Goal: Use online tool/utility: Utilize a website feature to perform a specific function

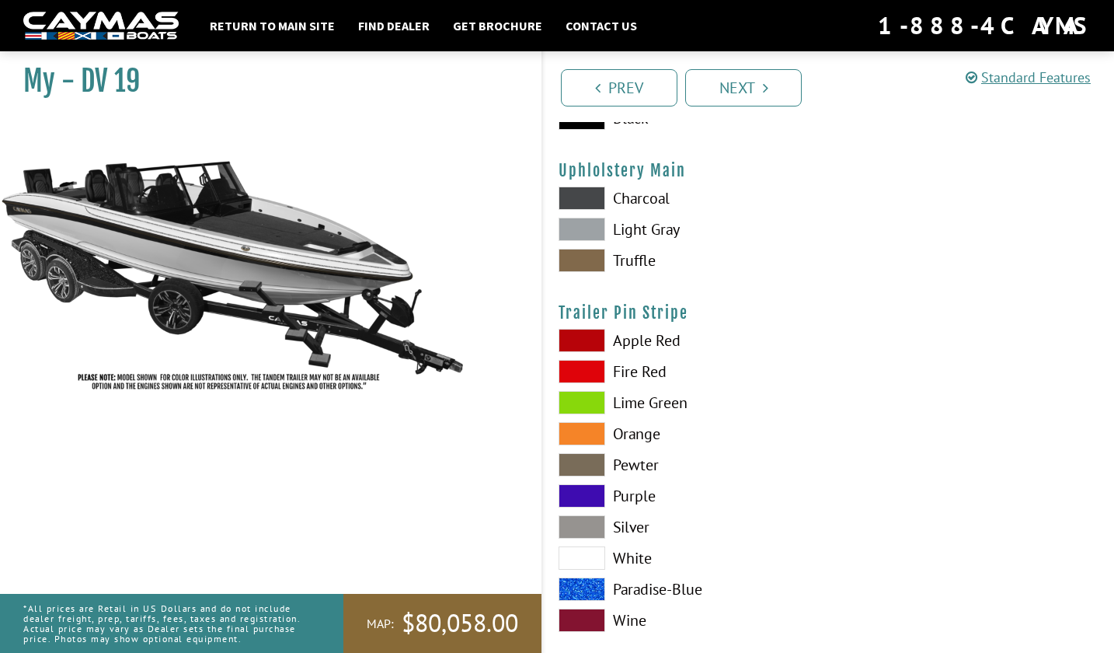
scroll to position [7717, 0]
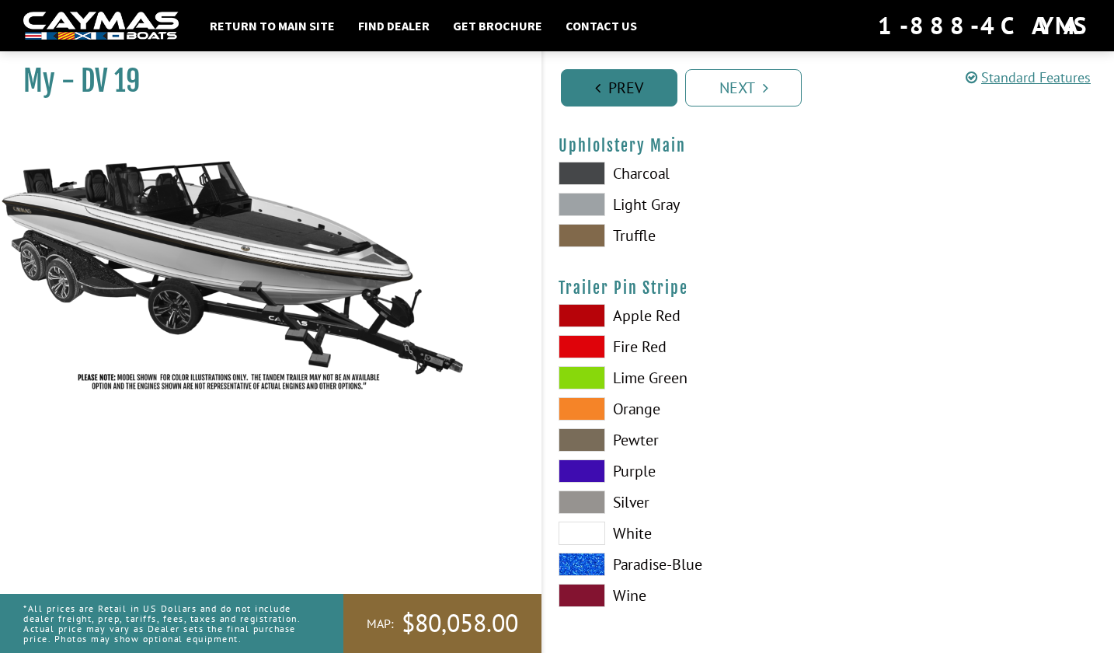
click at [613, 92] on link "Prev" at bounding box center [619, 87] width 117 height 37
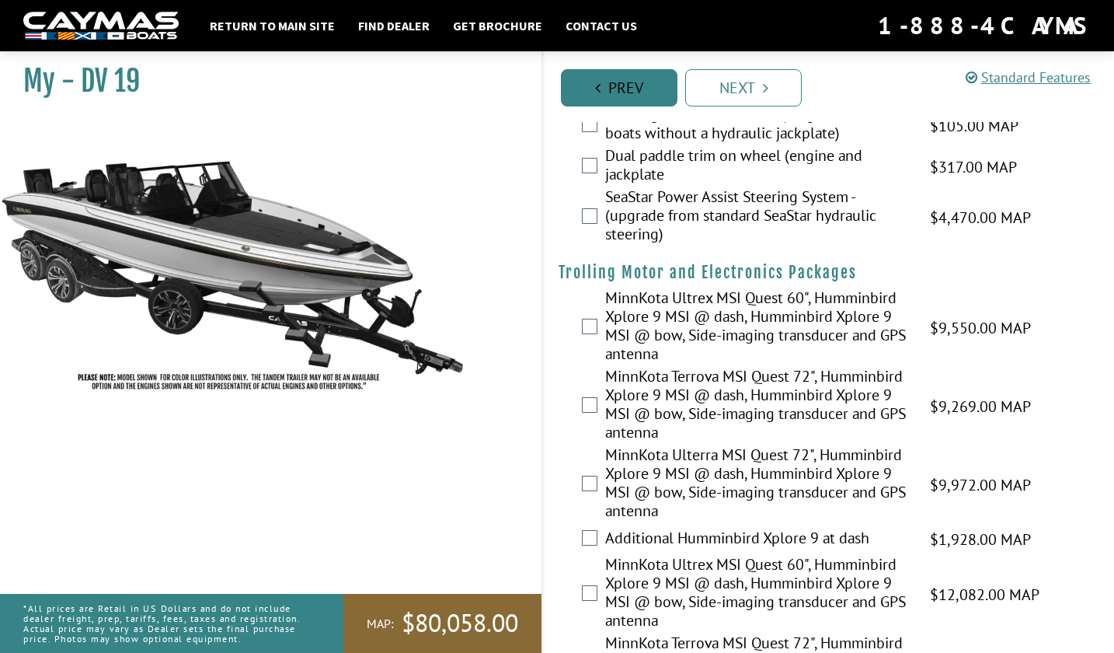
scroll to position [0, 0]
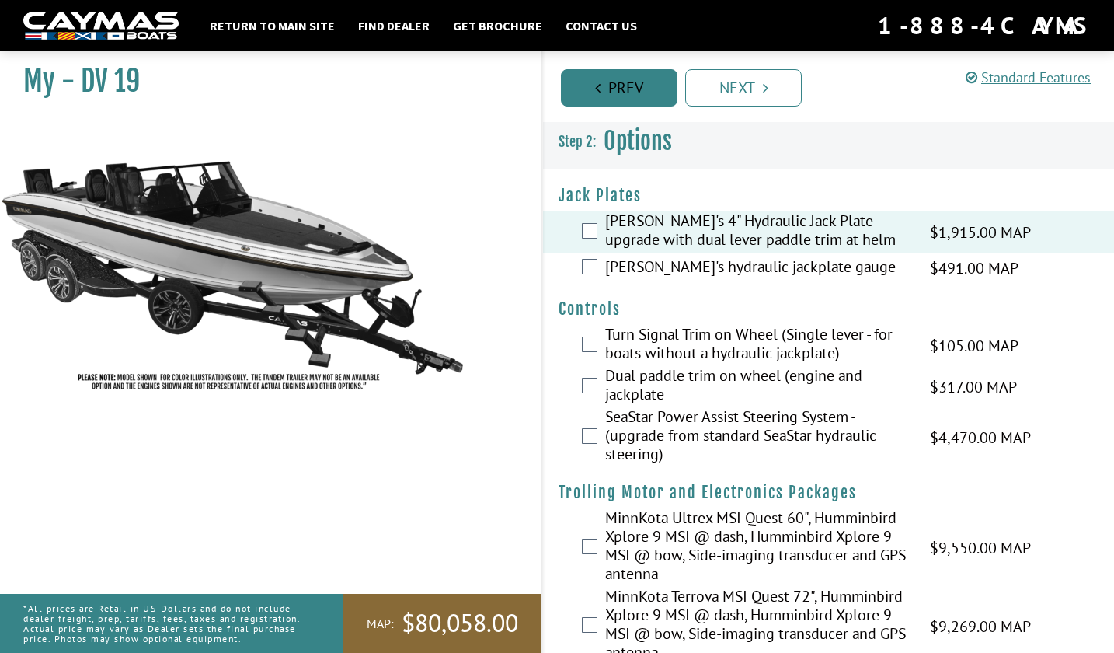
click at [613, 92] on link "Prev" at bounding box center [619, 87] width 117 height 37
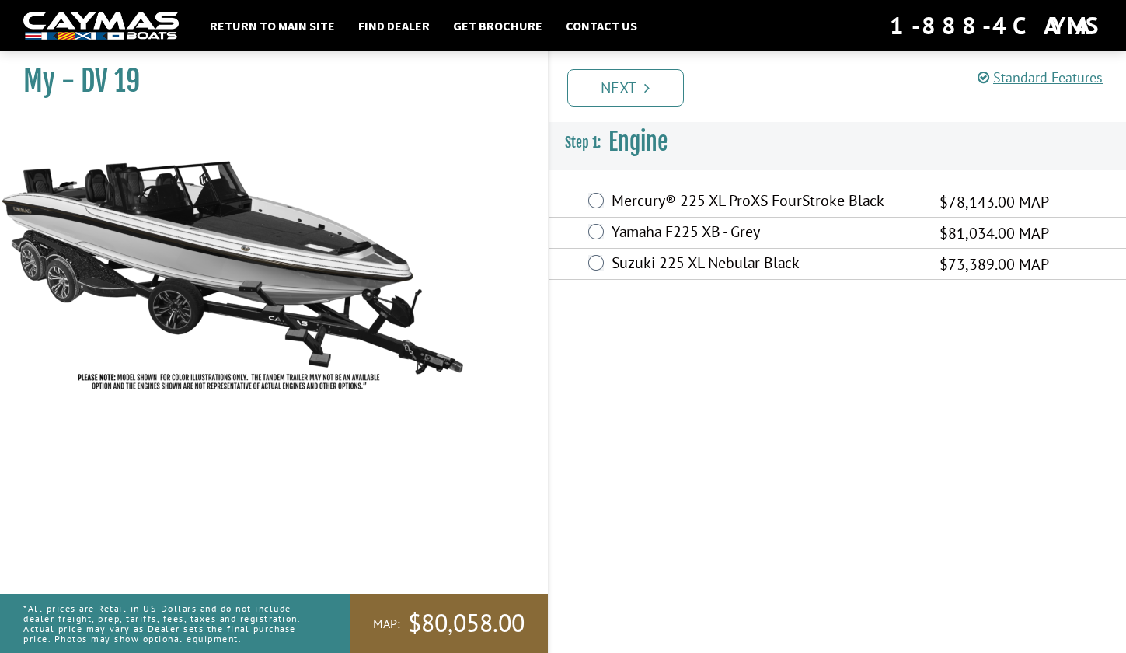
click at [613, 92] on link "Next" at bounding box center [625, 87] width 117 height 37
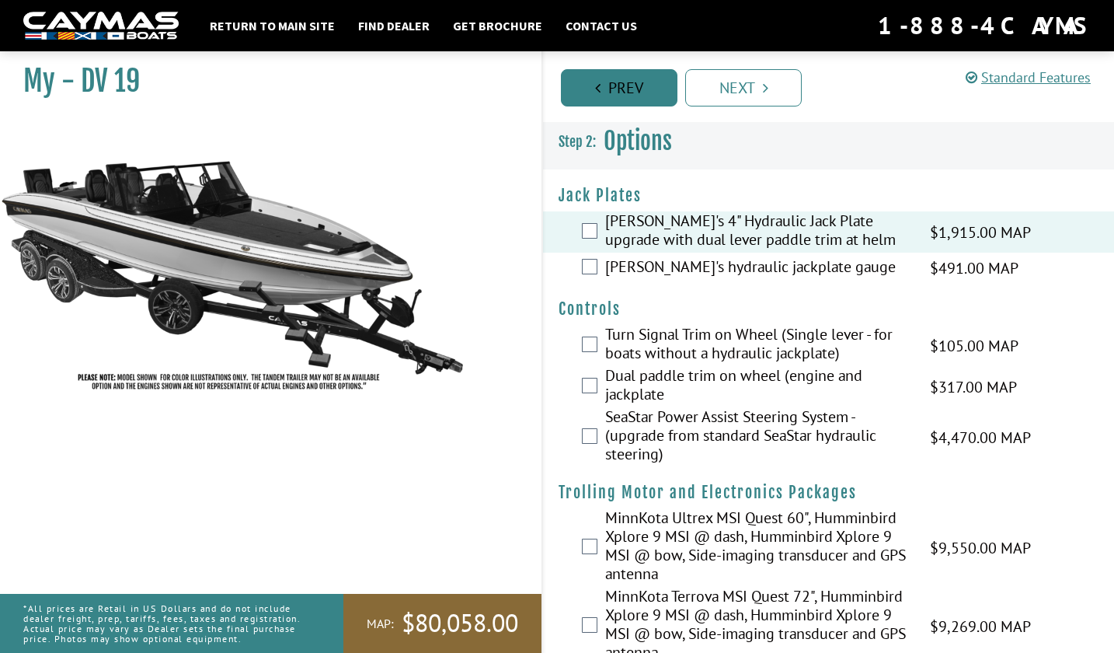
click at [613, 92] on link "Prev" at bounding box center [619, 87] width 117 height 37
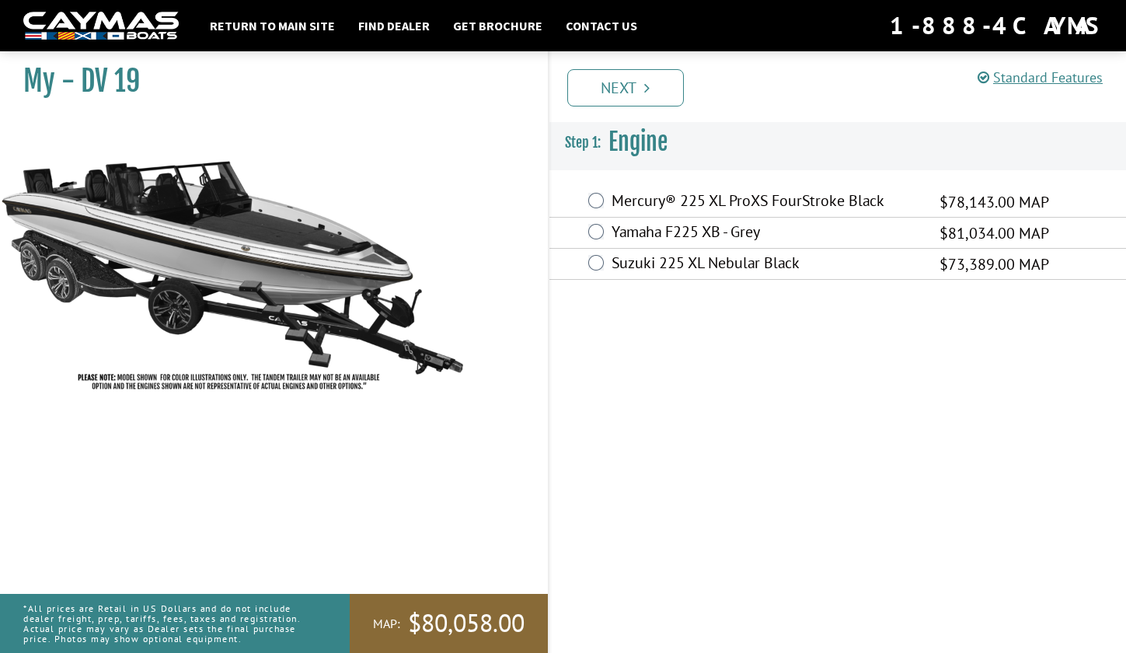
click at [613, 92] on link "Next" at bounding box center [625, 87] width 117 height 37
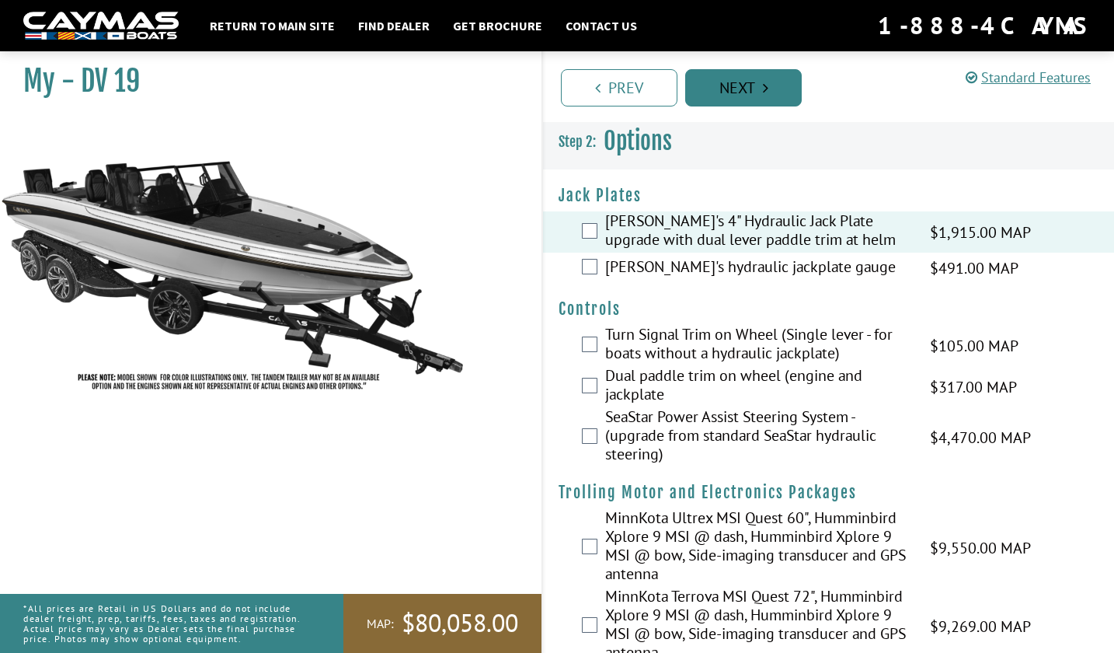
click at [712, 81] on link "Next" at bounding box center [743, 87] width 117 height 37
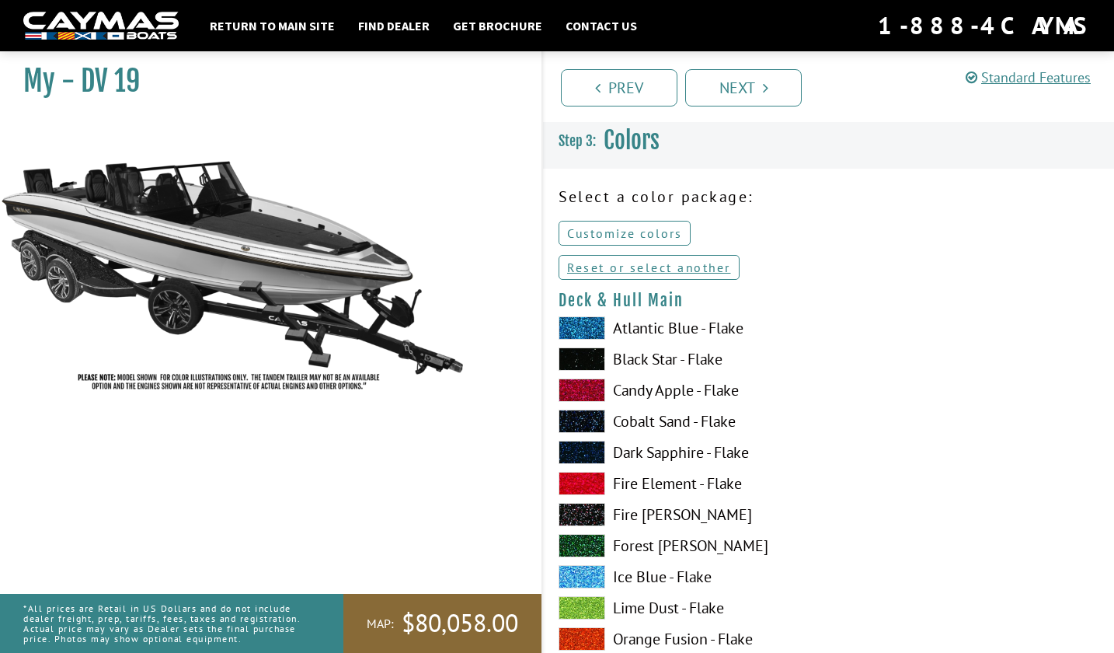
click at [605, 221] on link "Customize colors" at bounding box center [625, 233] width 132 height 25
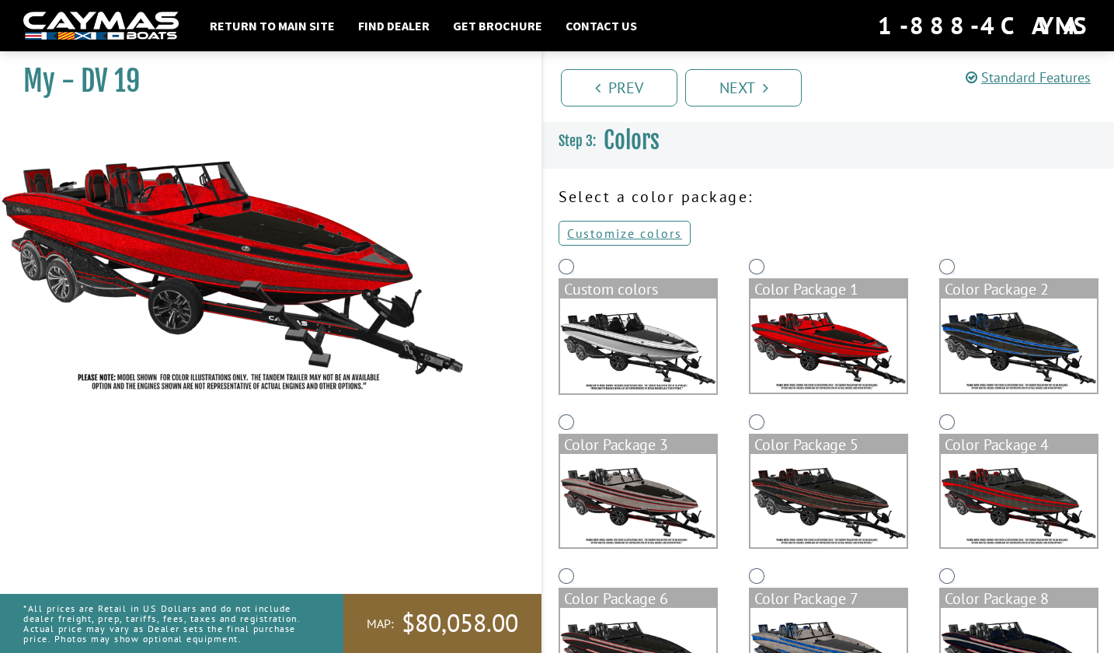
click at [806, 325] on img at bounding box center [829, 345] width 156 height 94
click at [606, 236] on link "Customize colors" at bounding box center [625, 233] width 132 height 25
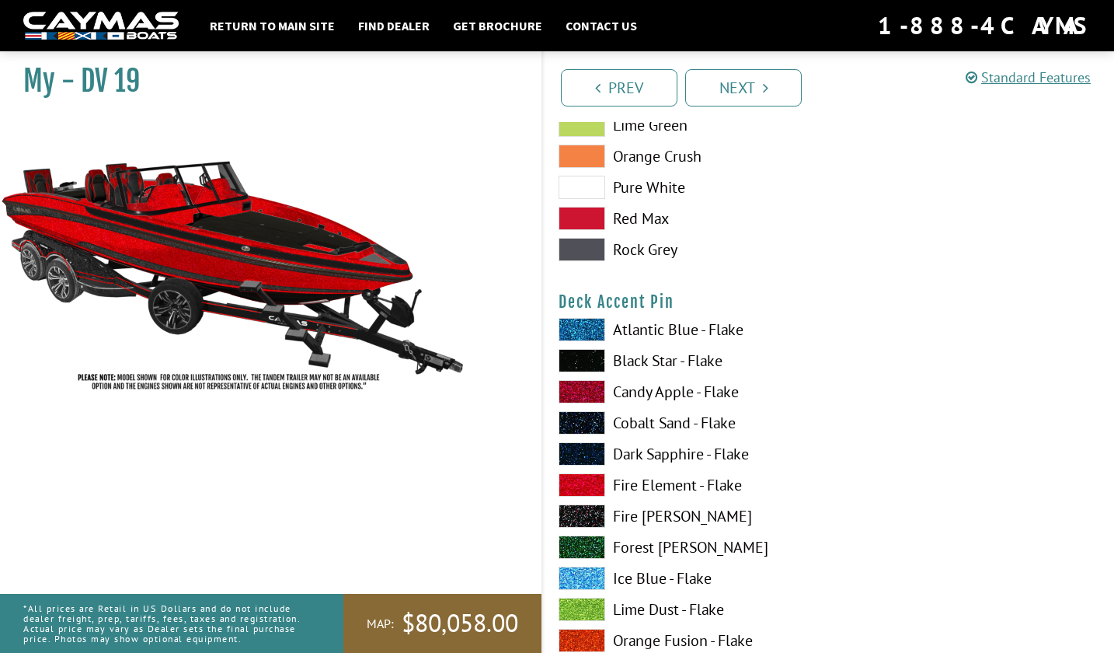
scroll to position [2020, 0]
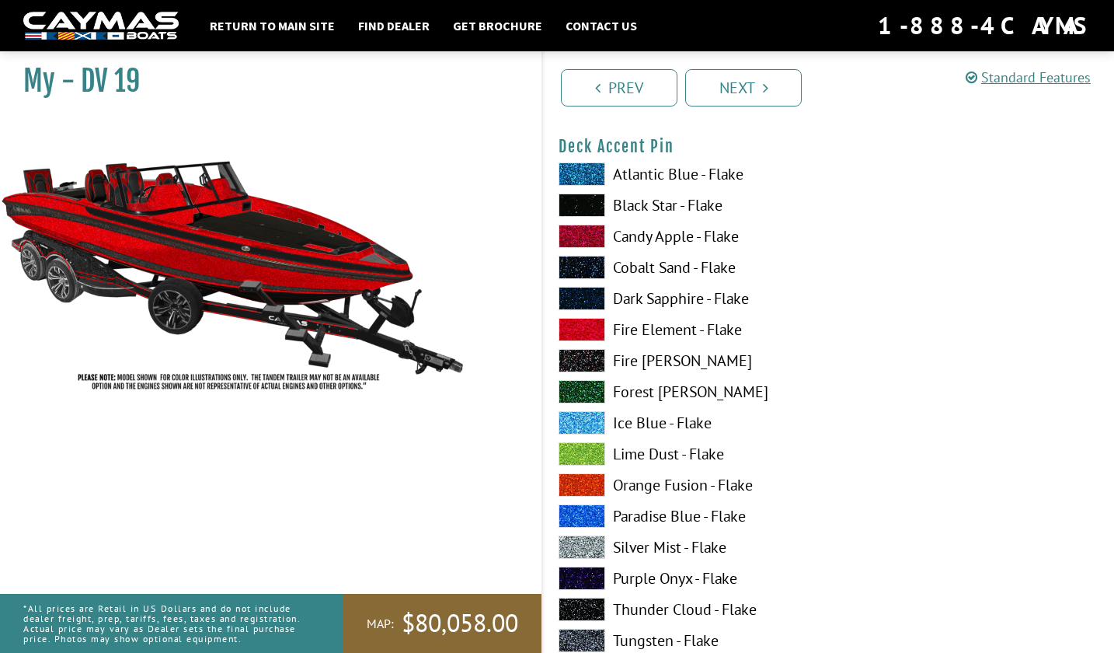
click at [914, 297] on div at bounding box center [972, 457] width 286 height 590
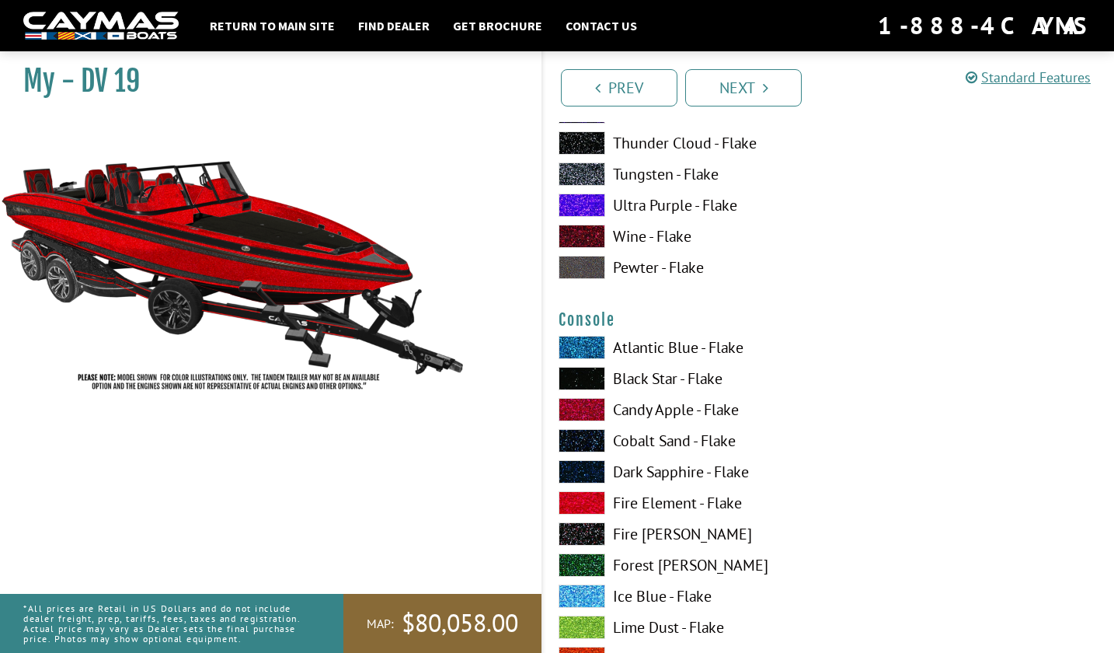
scroll to position [2564, 0]
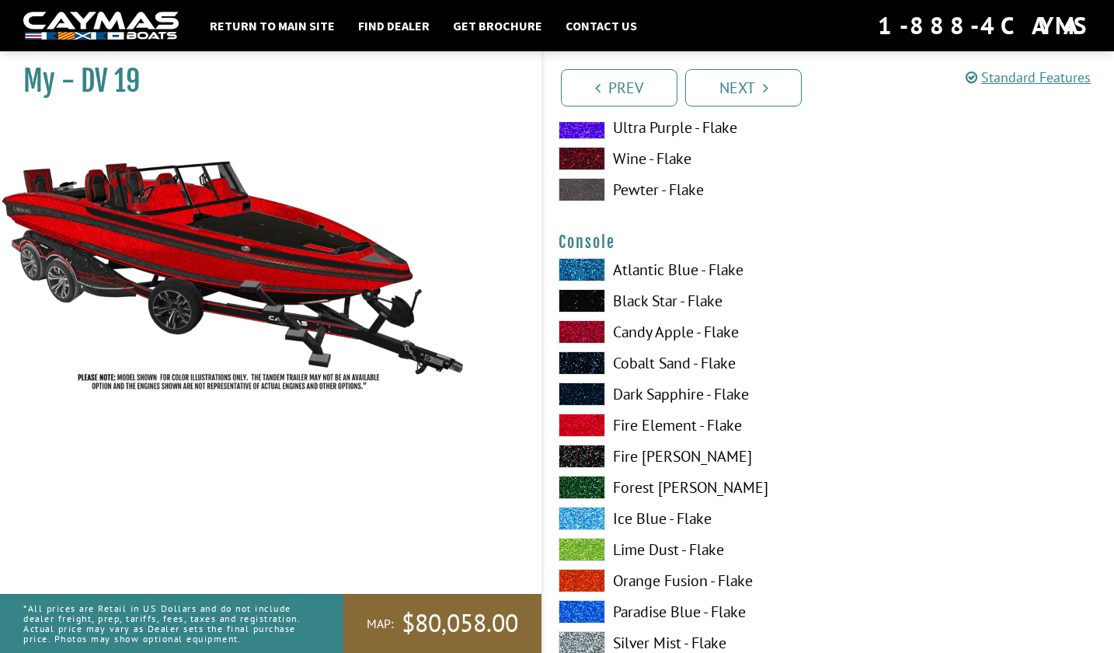
click at [341, 127] on img at bounding box center [233, 259] width 466 height 283
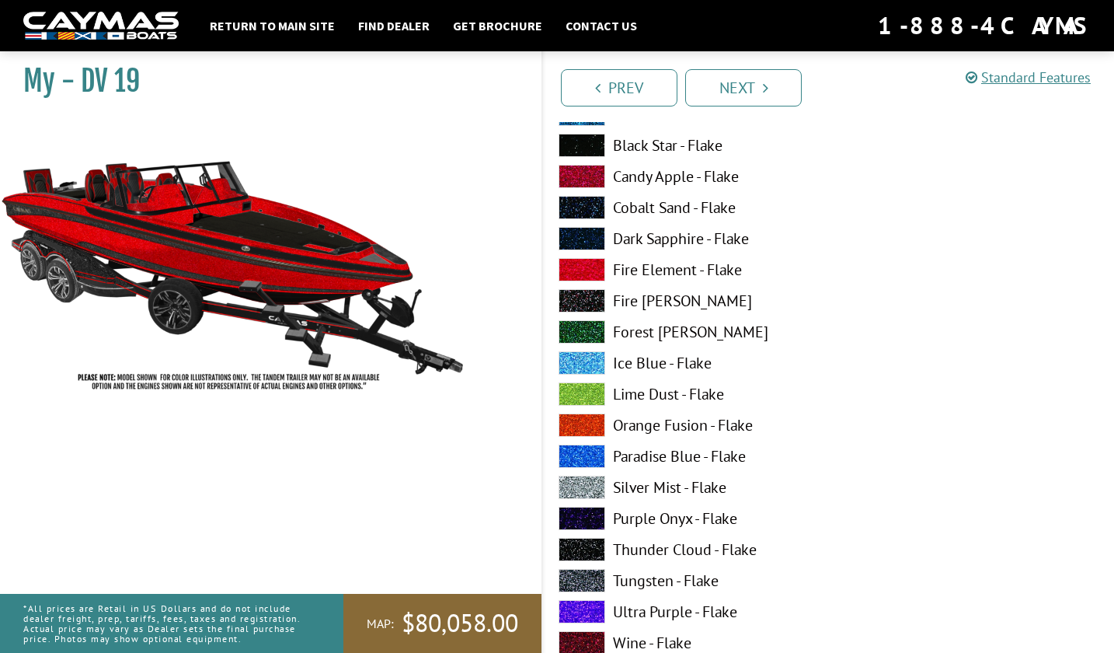
scroll to position [2642, 0]
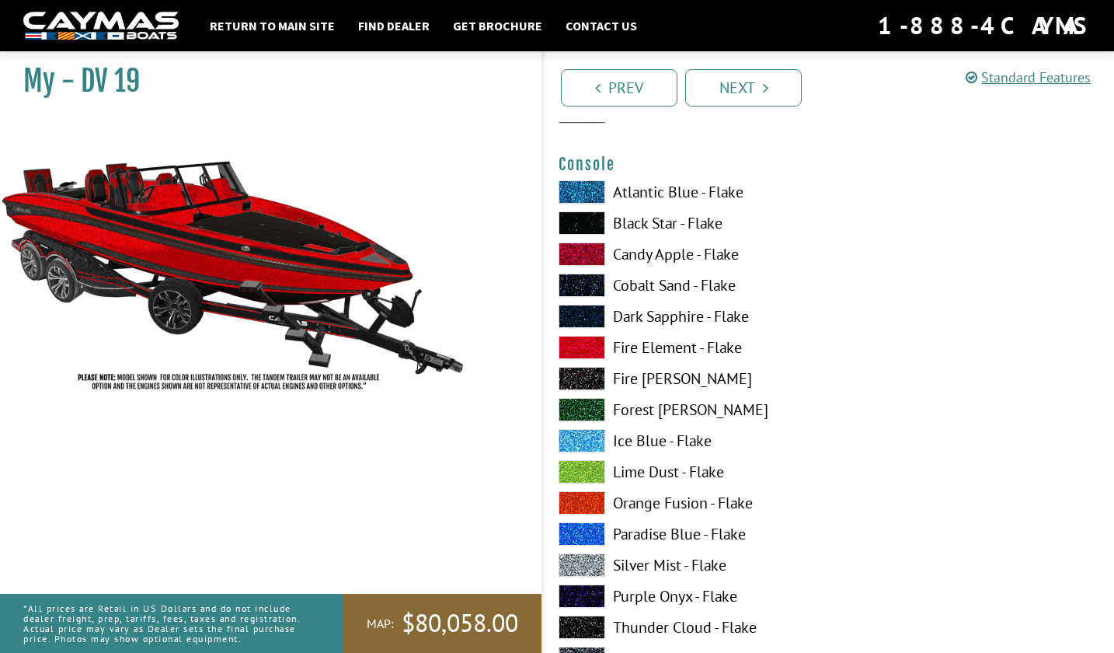
click at [805, 371] on label "Fire [PERSON_NAME]" at bounding box center [686, 378] width 255 height 23
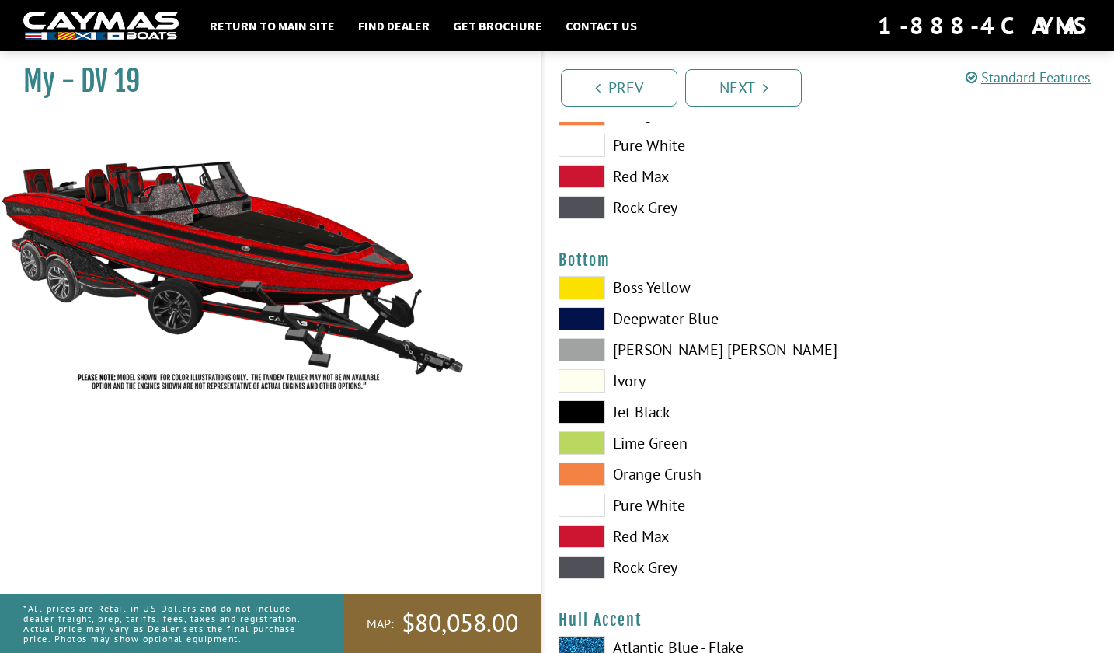
scroll to position [3574, 0]
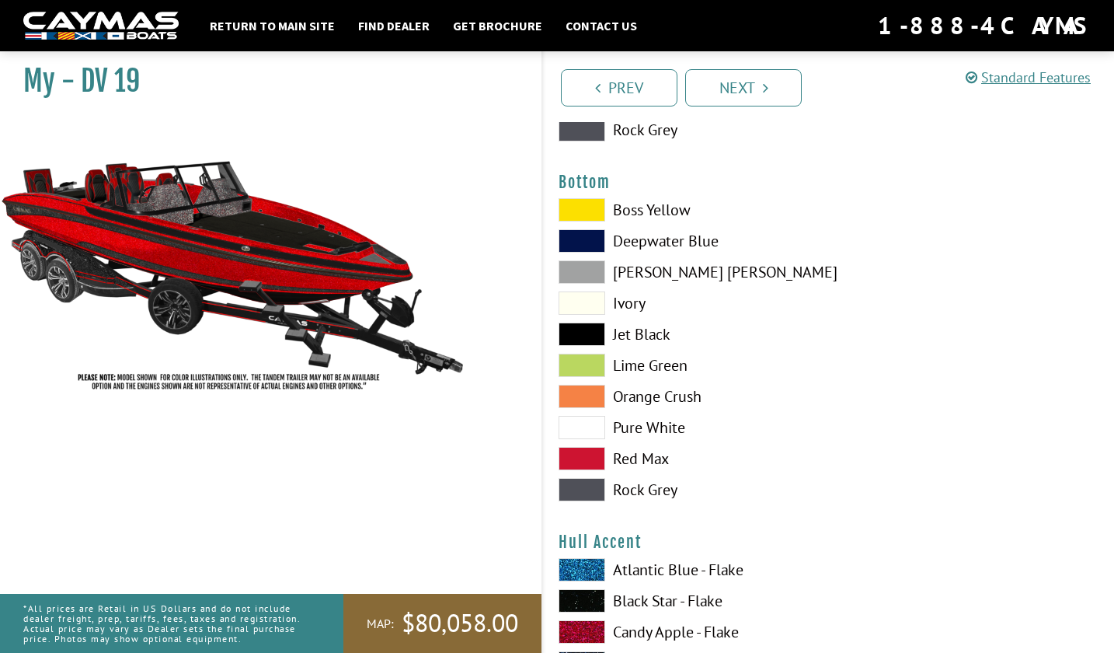
click at [824, 380] on div "Boss Yellow Deepwater Blue Dove [PERSON_NAME] Jet Black [GEOGRAPHIC_DATA]" at bounding box center [686, 353] width 286 height 311
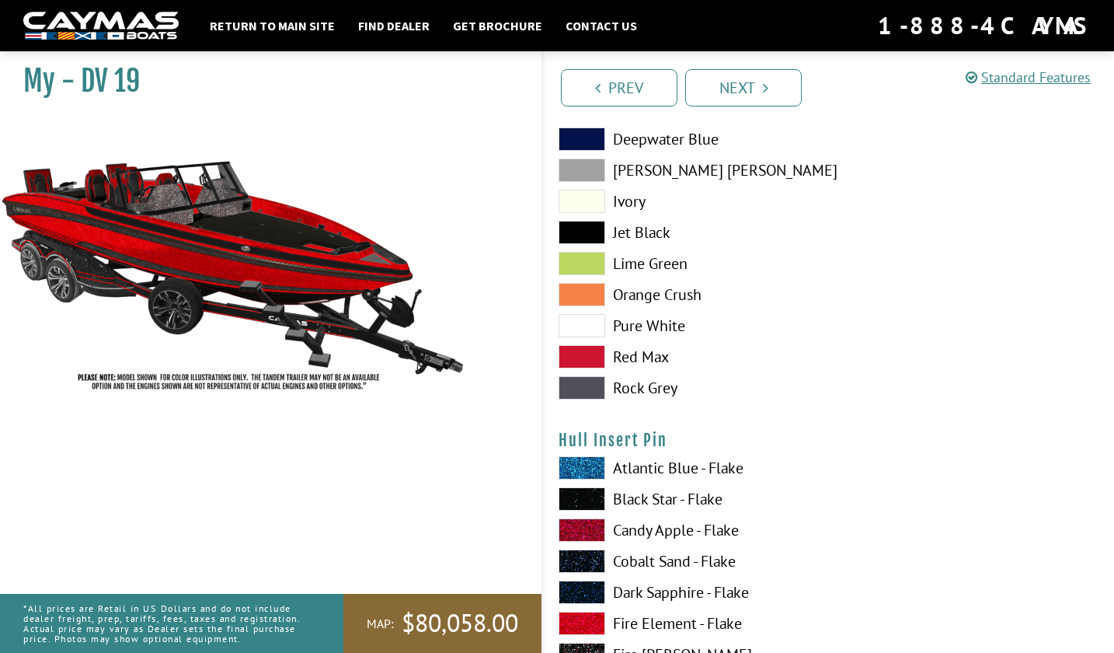
scroll to position [6449, 0]
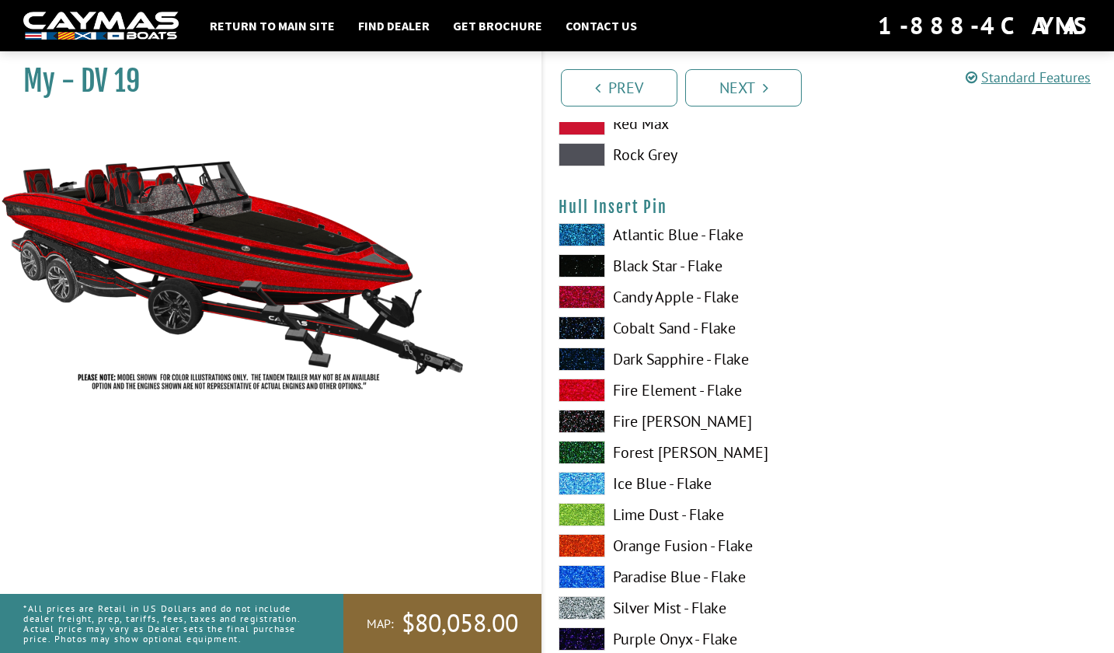
click at [809, 371] on div "Atlantic Blue - Flake Black Star - Flake Candy Apple - Flake Cobalt Sand - Flak…" at bounding box center [686, 518] width 286 height 590
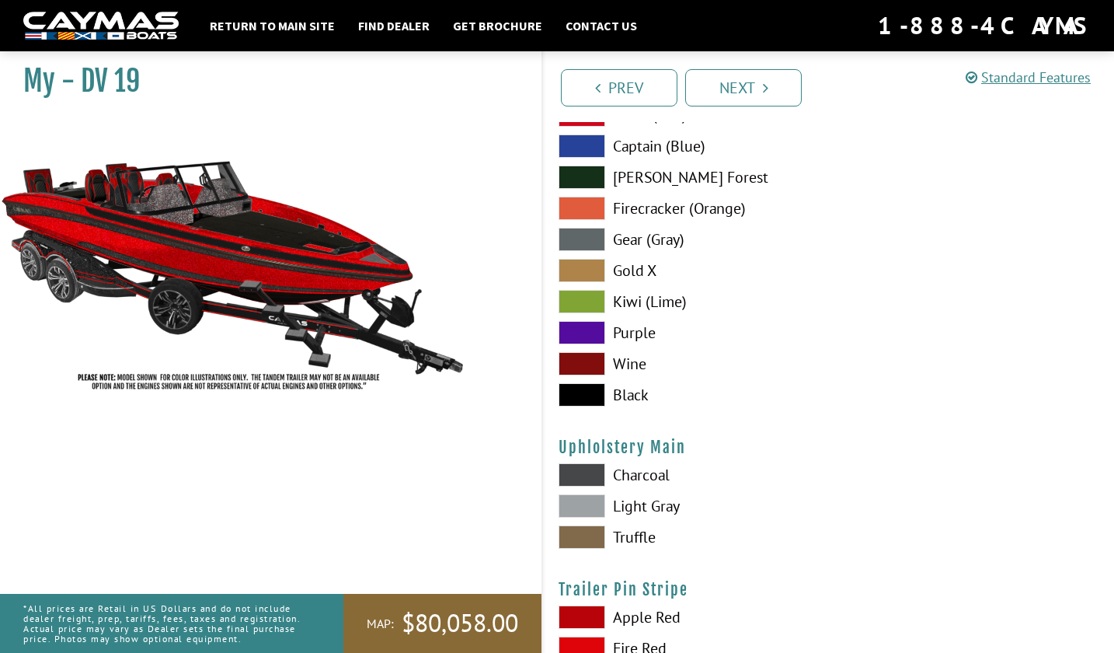
scroll to position [7303, 0]
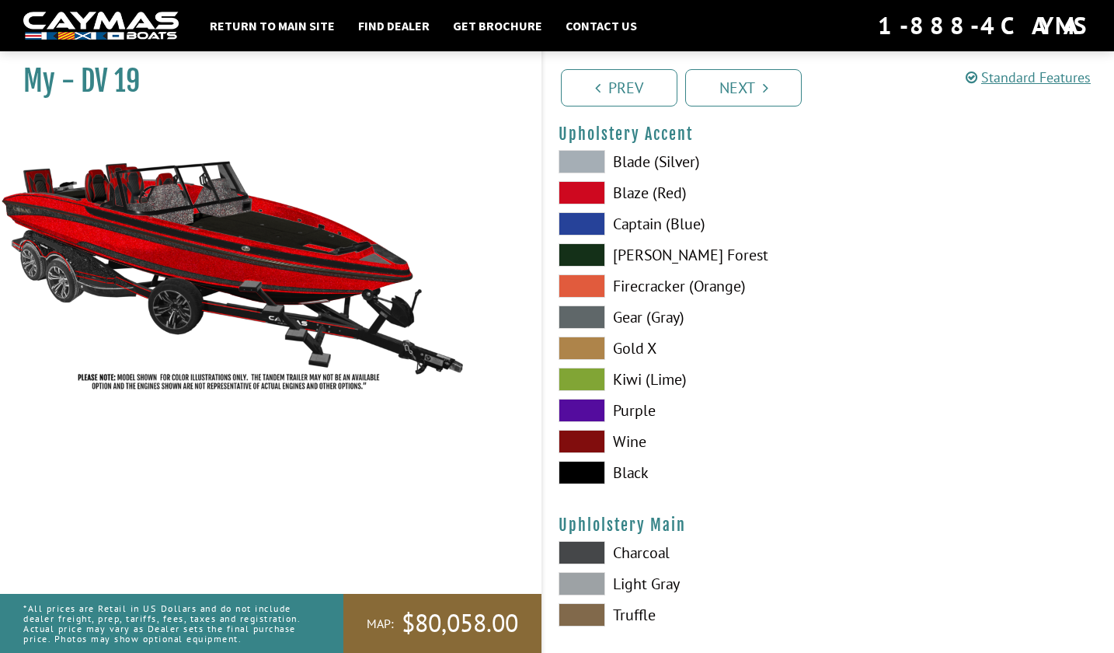
click at [869, 376] on div at bounding box center [972, 321] width 286 height 342
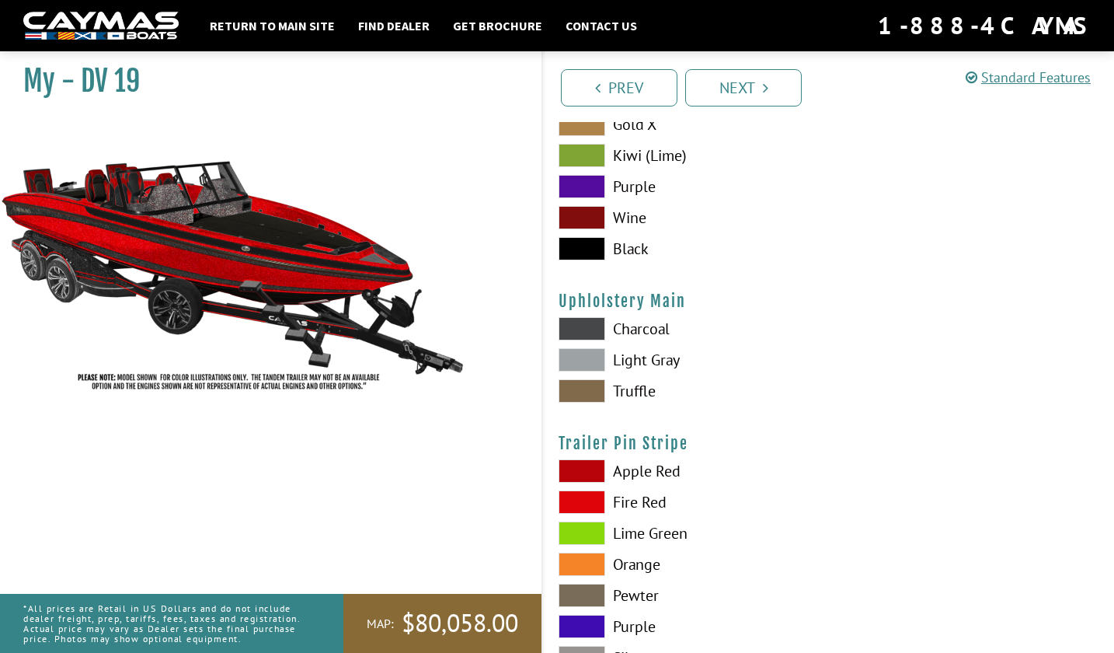
scroll to position [7605, 0]
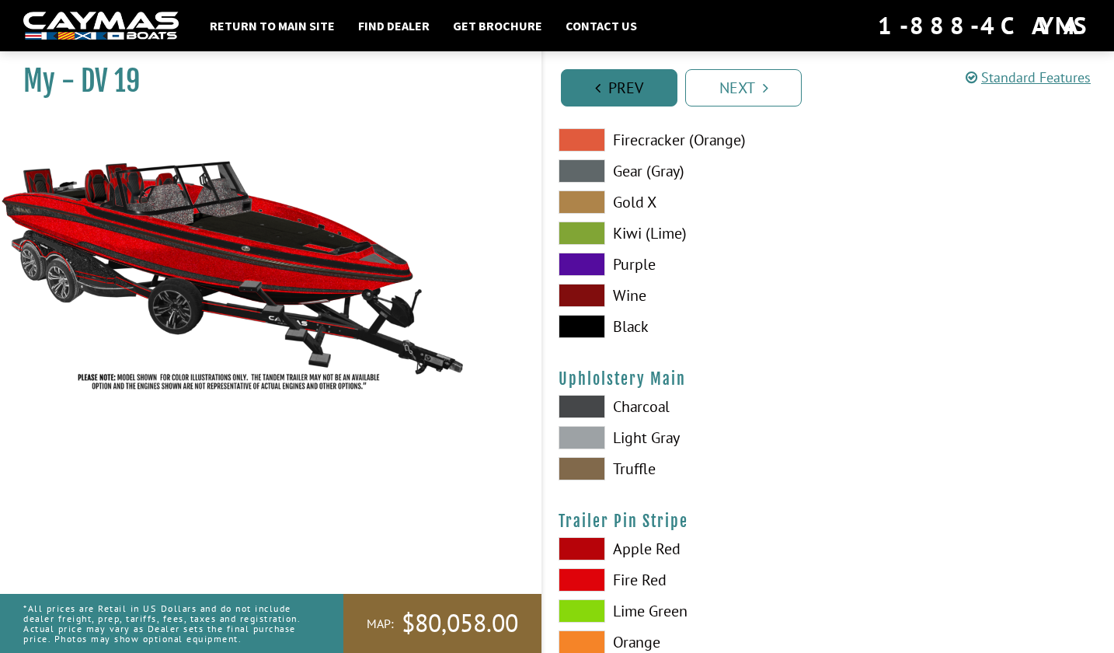
click at [608, 80] on link "Prev" at bounding box center [619, 87] width 117 height 37
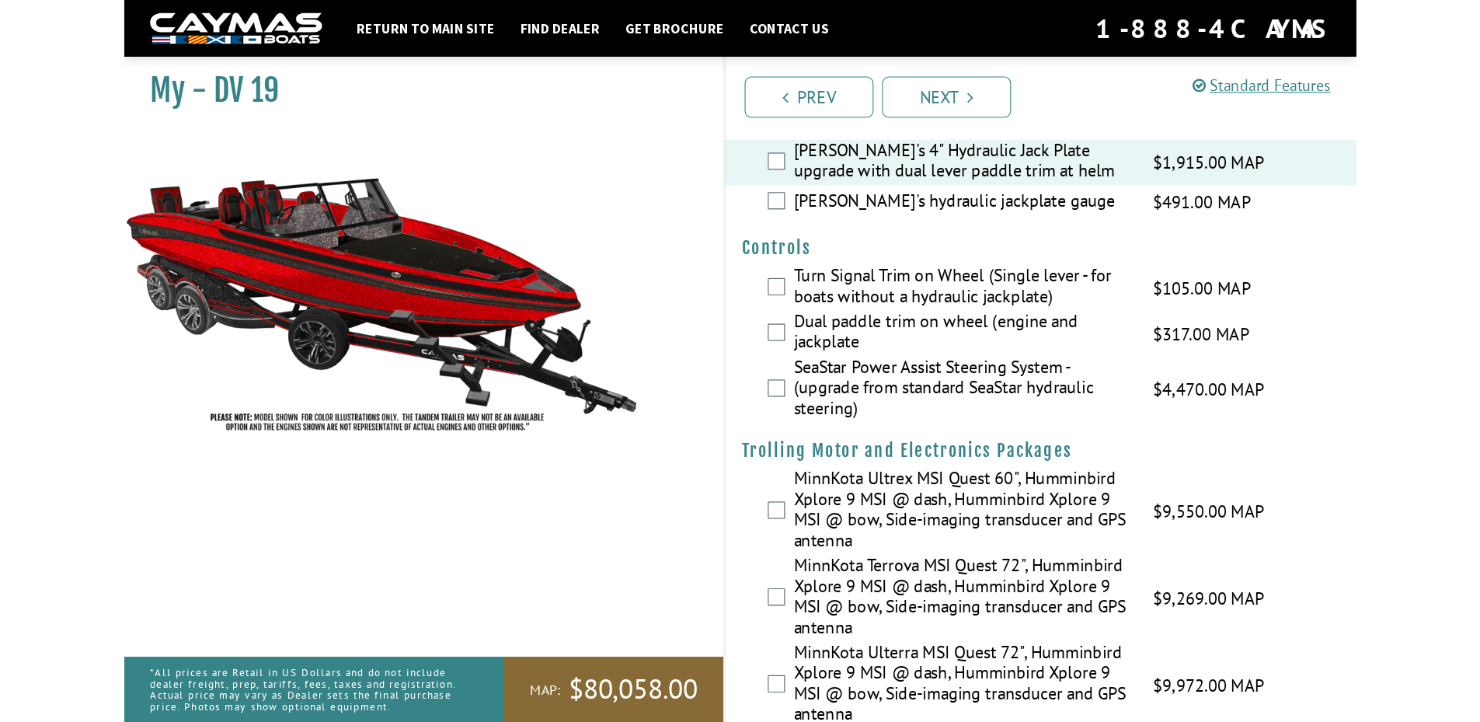
scroll to position [0, 0]
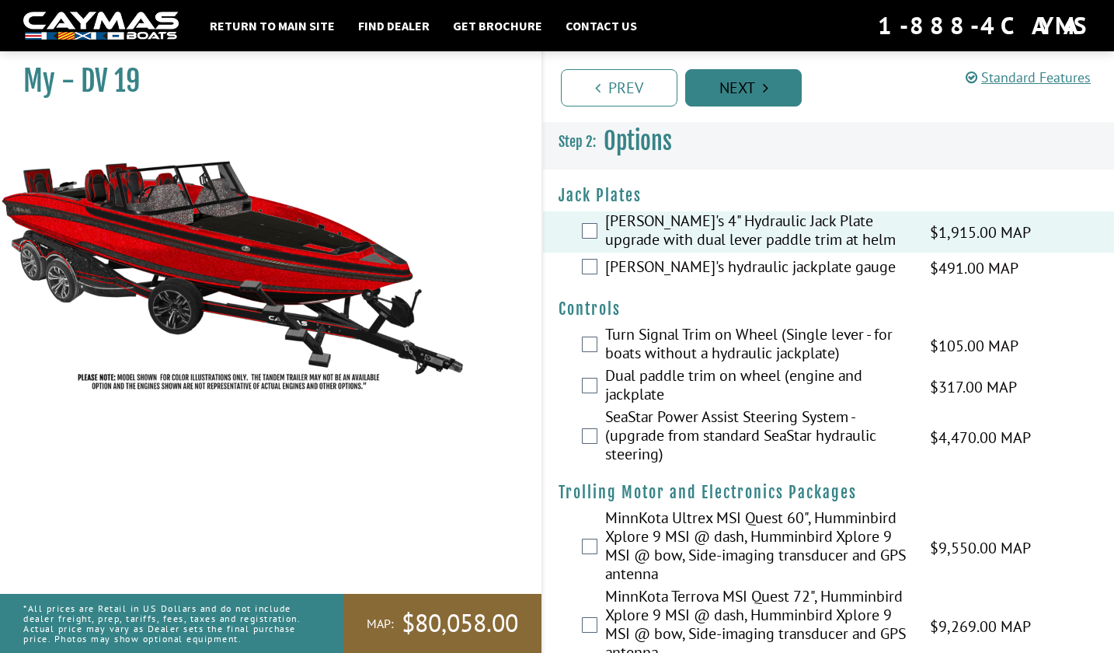
click at [746, 79] on link "Next" at bounding box center [743, 87] width 117 height 37
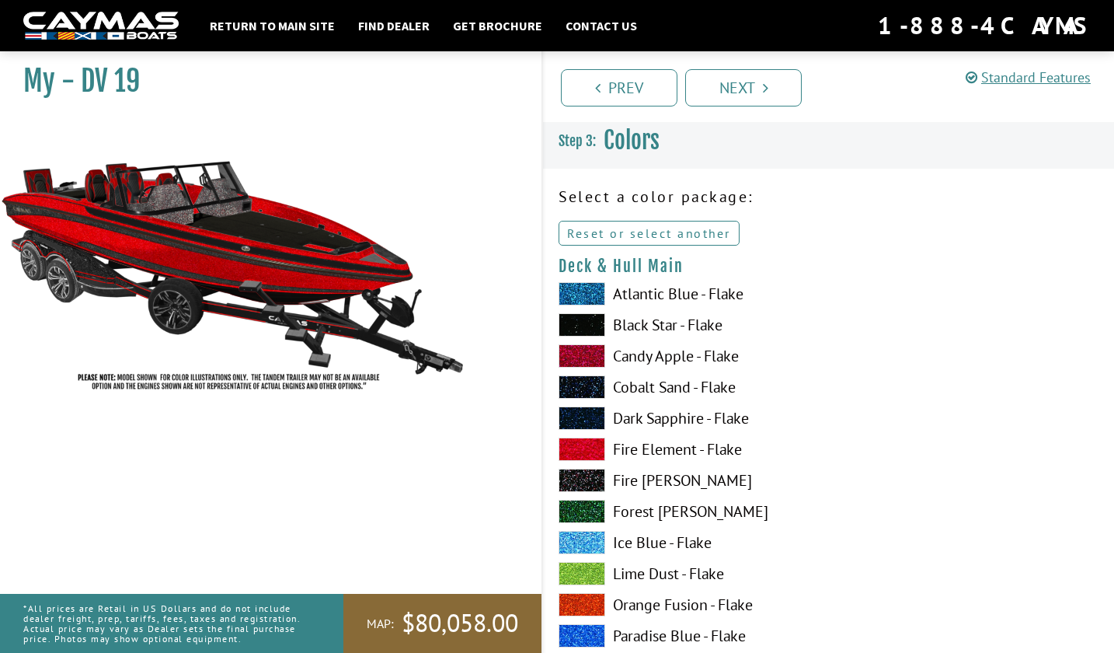
click at [677, 232] on link "Reset or select another" at bounding box center [649, 233] width 181 height 25
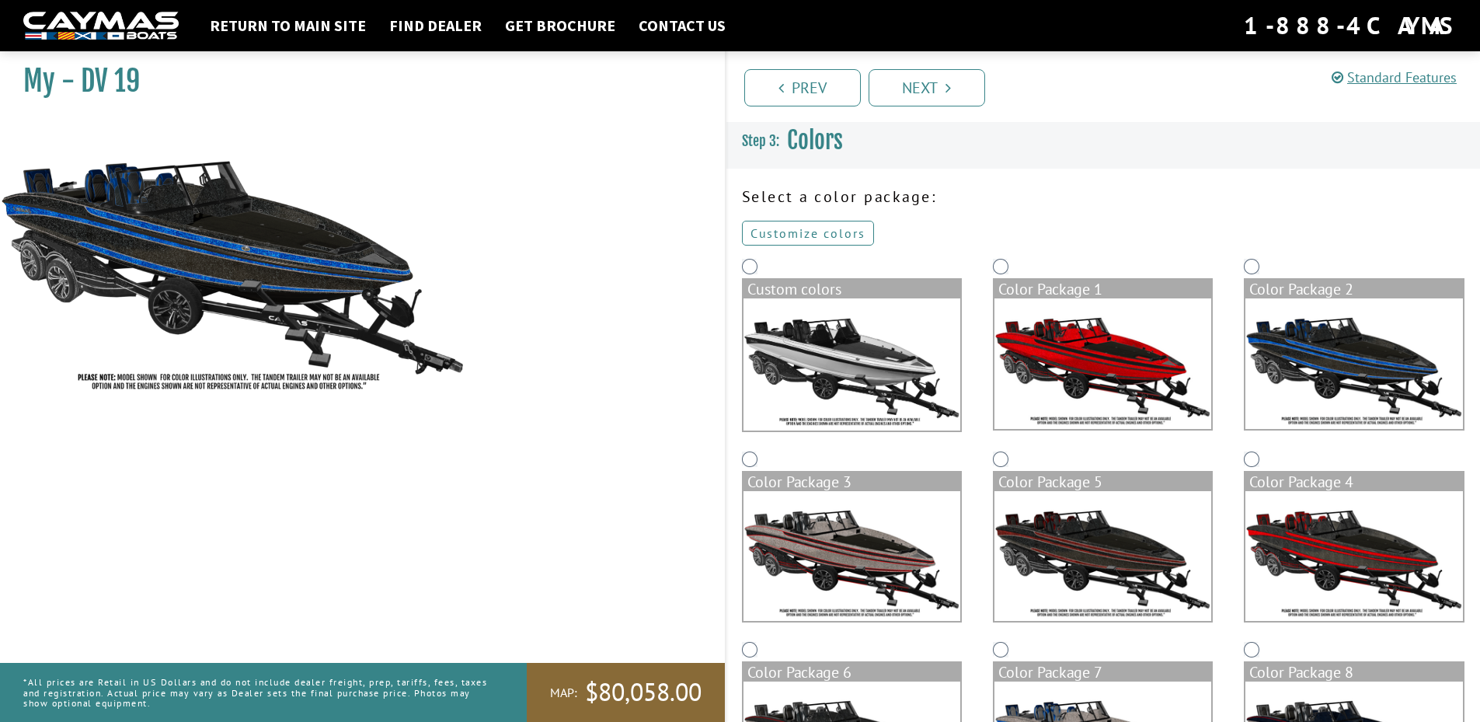
click at [835, 236] on link "Customize colors" at bounding box center [808, 233] width 132 height 25
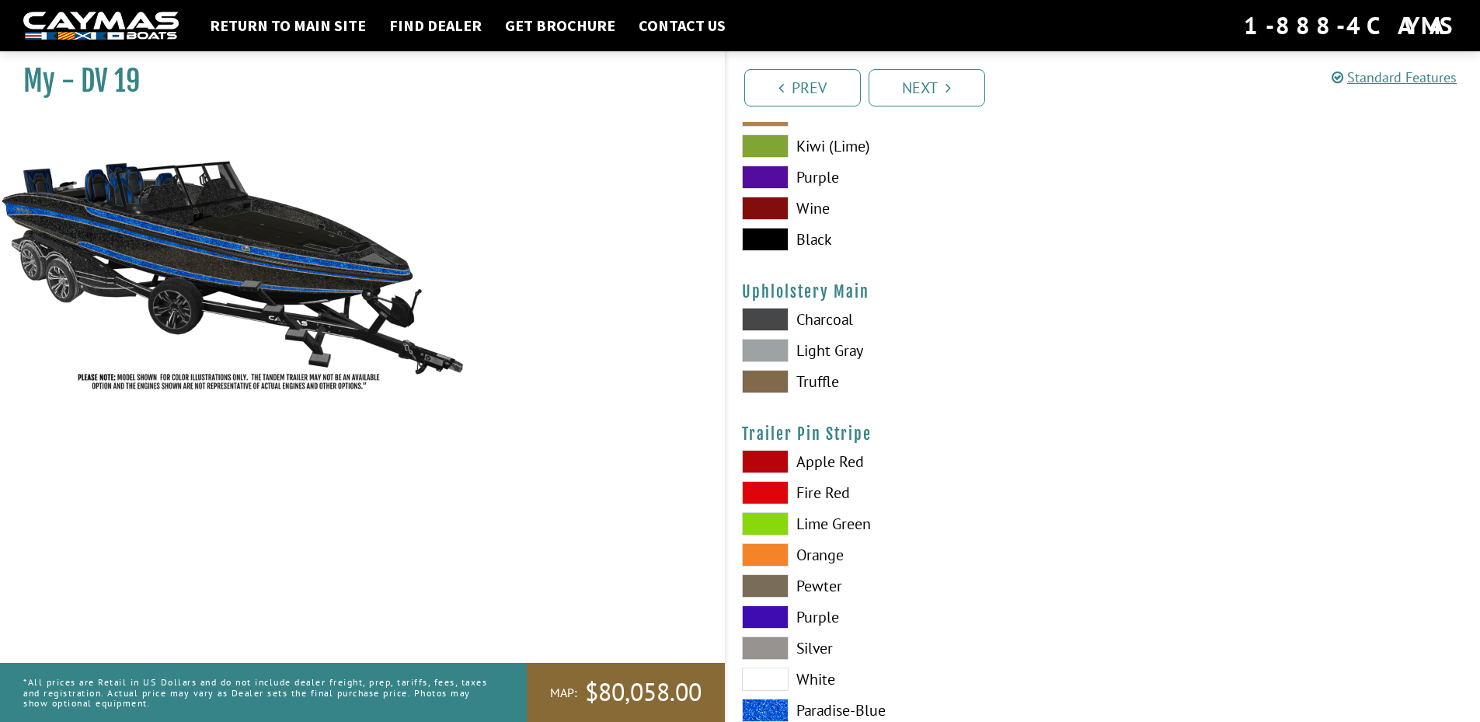
scroll to position [7613, 0]
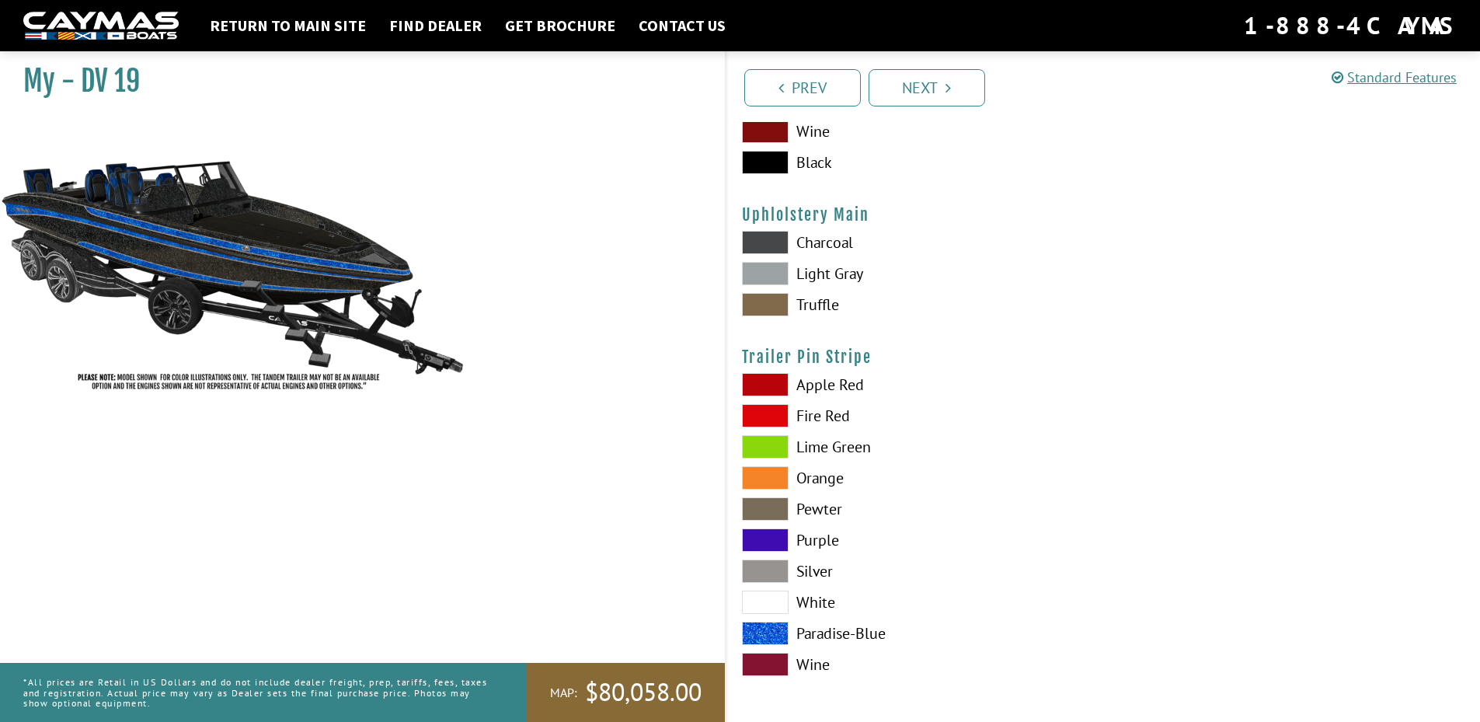
click at [1021, 292] on div "Charcoal Light Gray Truffle" at bounding box center [914, 277] width 377 height 93
click at [776, 84] on link "Prev" at bounding box center [802, 87] width 117 height 37
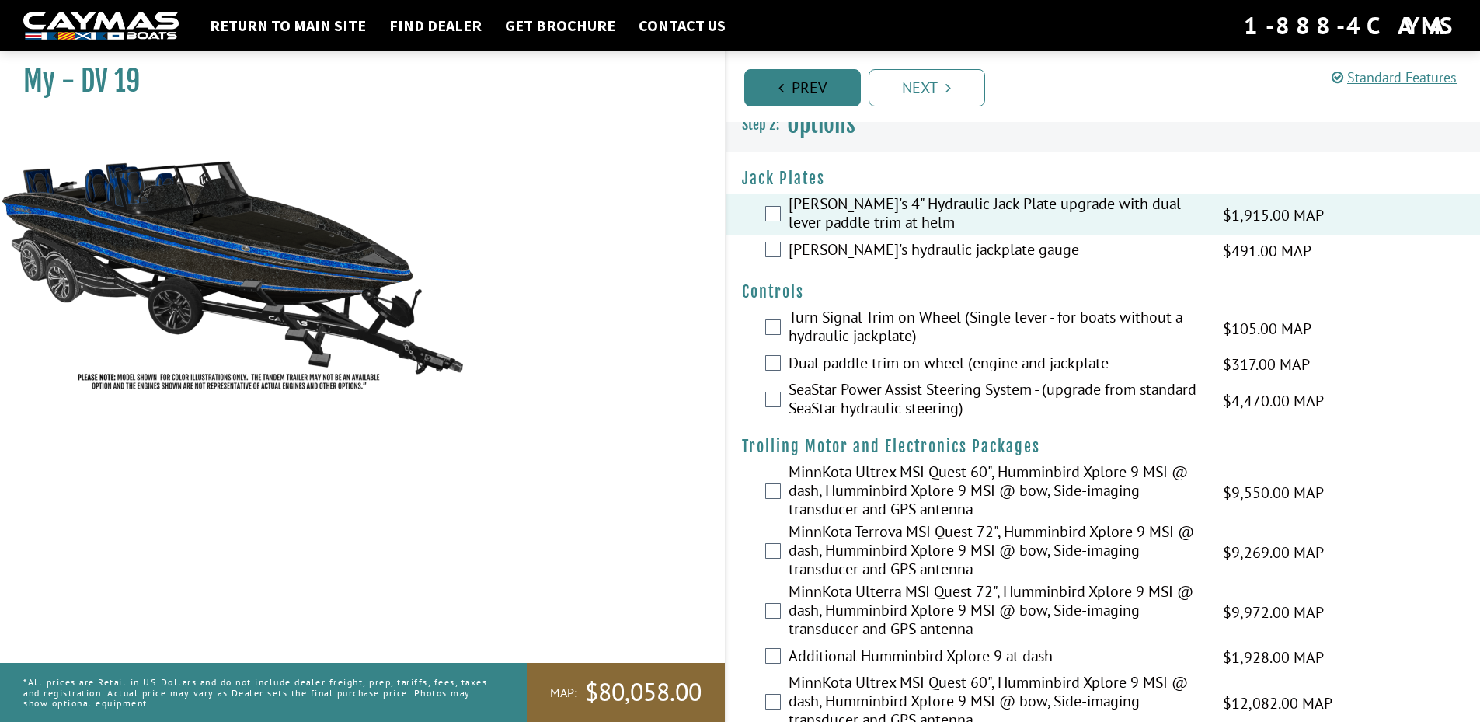
scroll to position [0, 0]
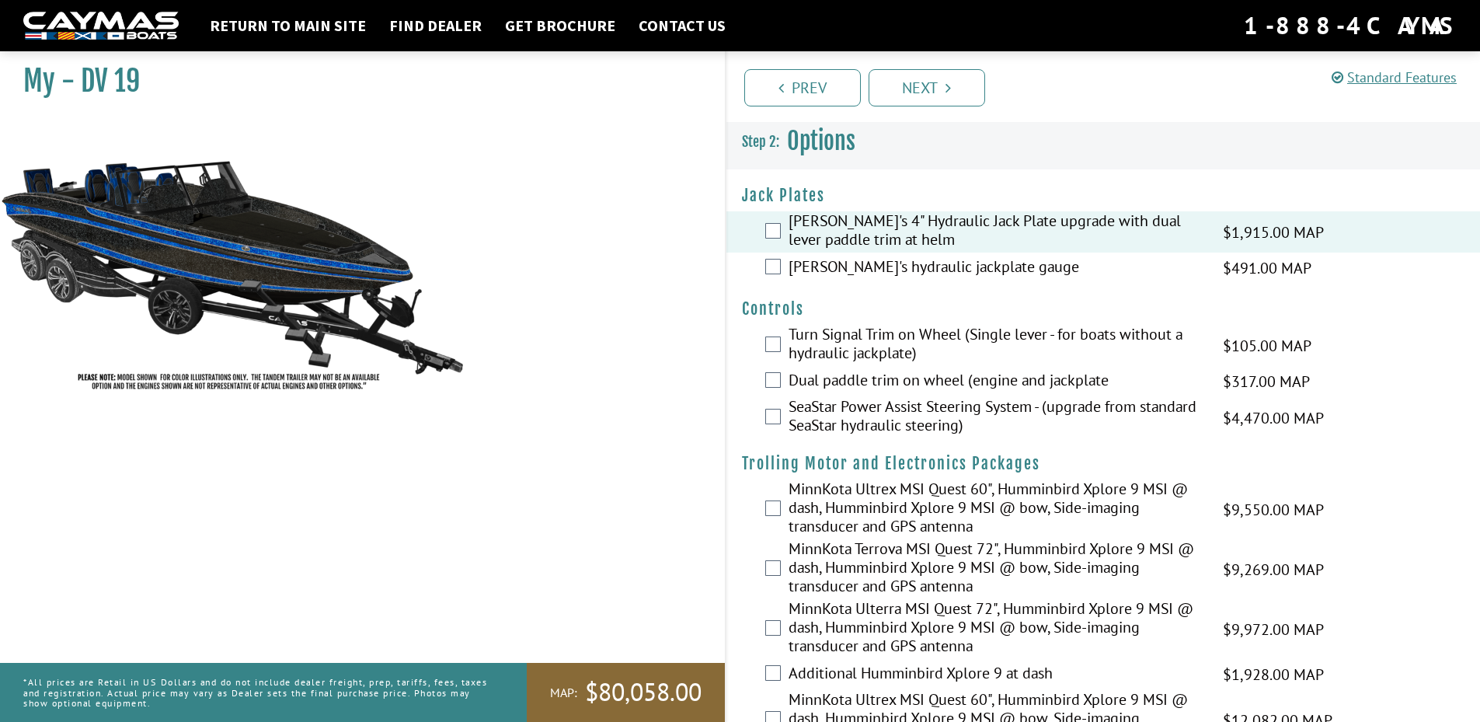
click at [994, 70] on ul "Prev Next" at bounding box center [1110, 87] width 740 height 40
click at [953, 91] on link "Next" at bounding box center [927, 87] width 117 height 37
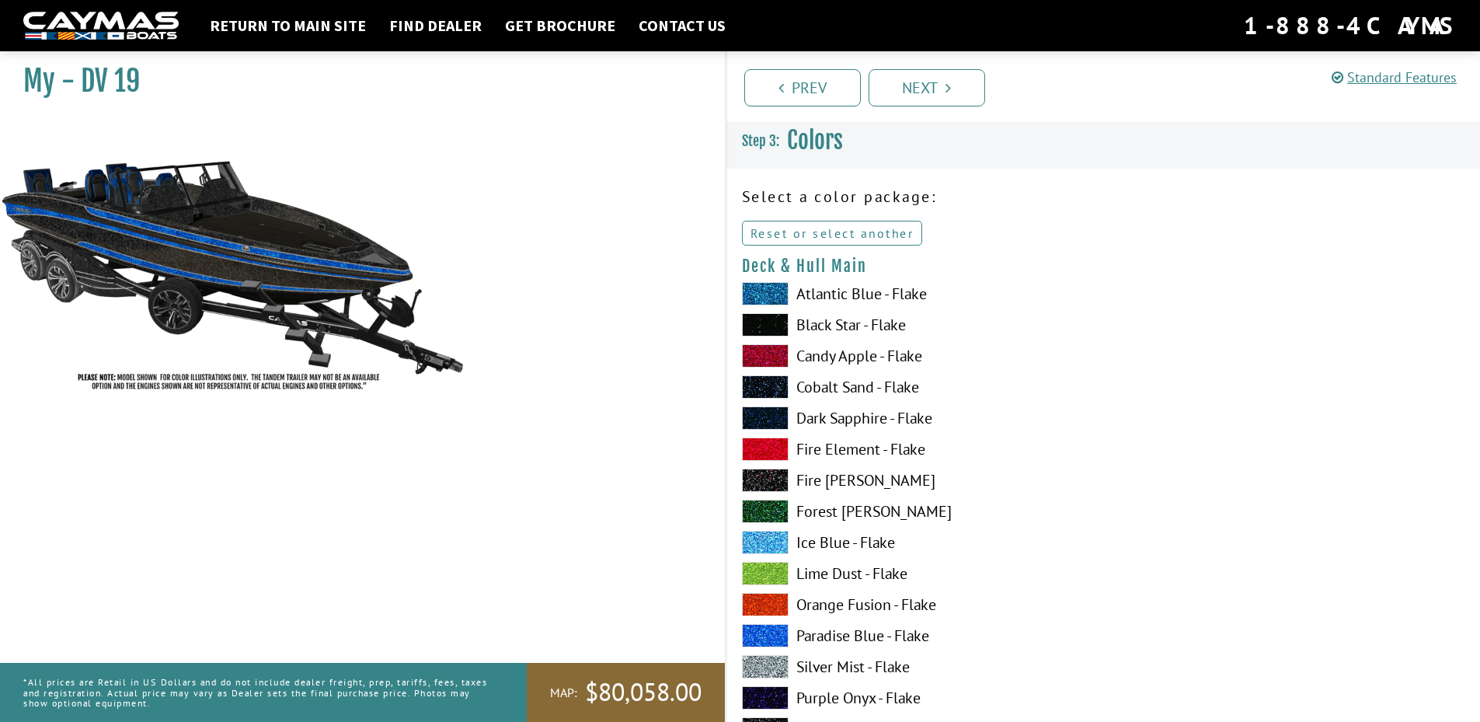
click at [868, 223] on link "Reset or select another" at bounding box center [832, 233] width 181 height 25
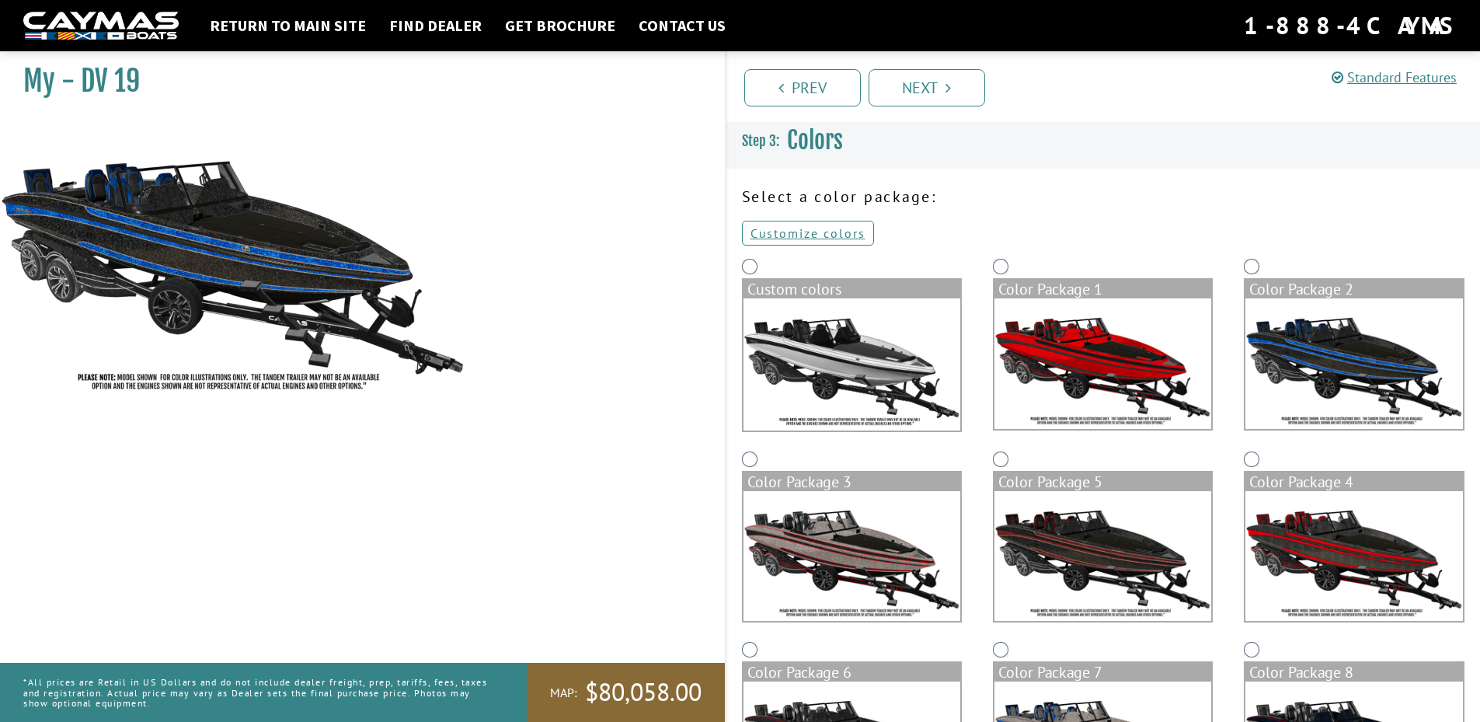
scroll to position [78, 0]
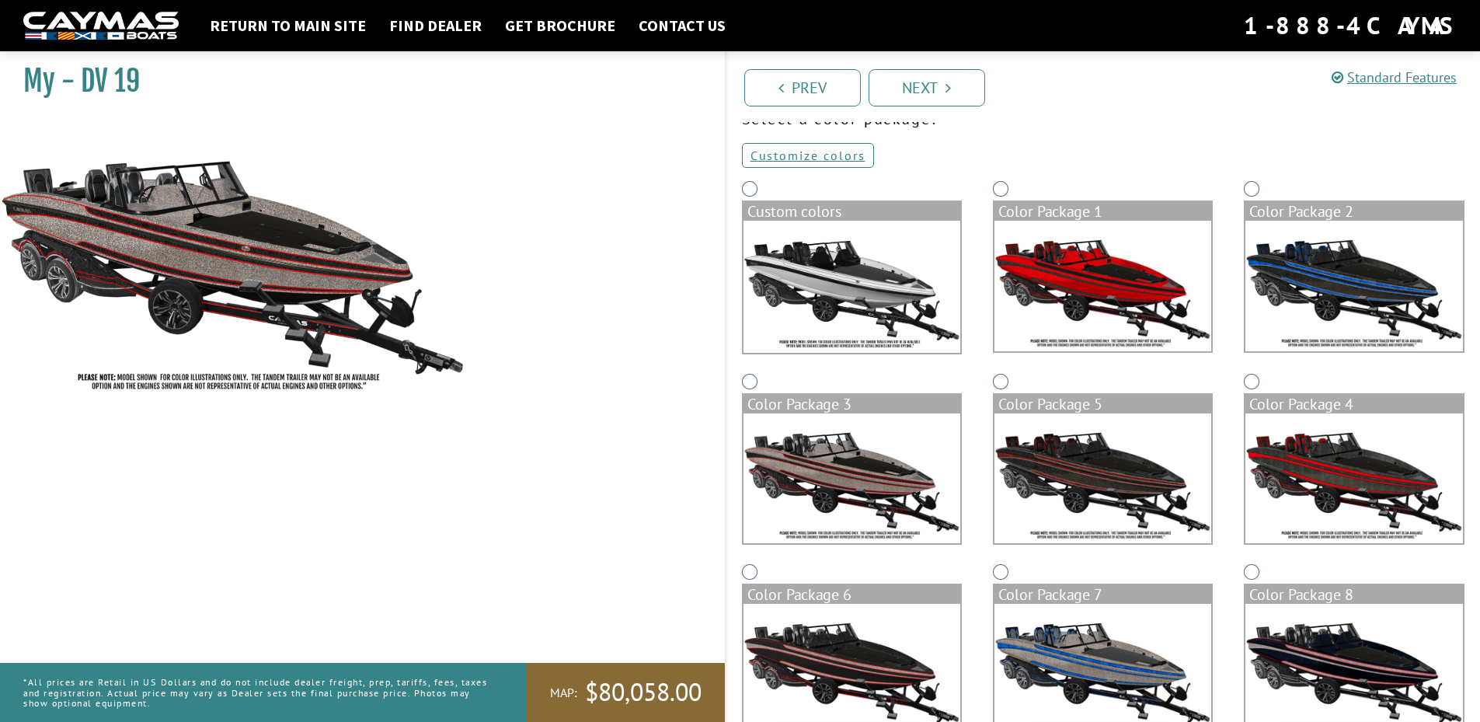
click at [842, 441] on img at bounding box center [852, 478] width 217 height 131
click at [818, 162] on link "Customize colors" at bounding box center [808, 155] width 132 height 25
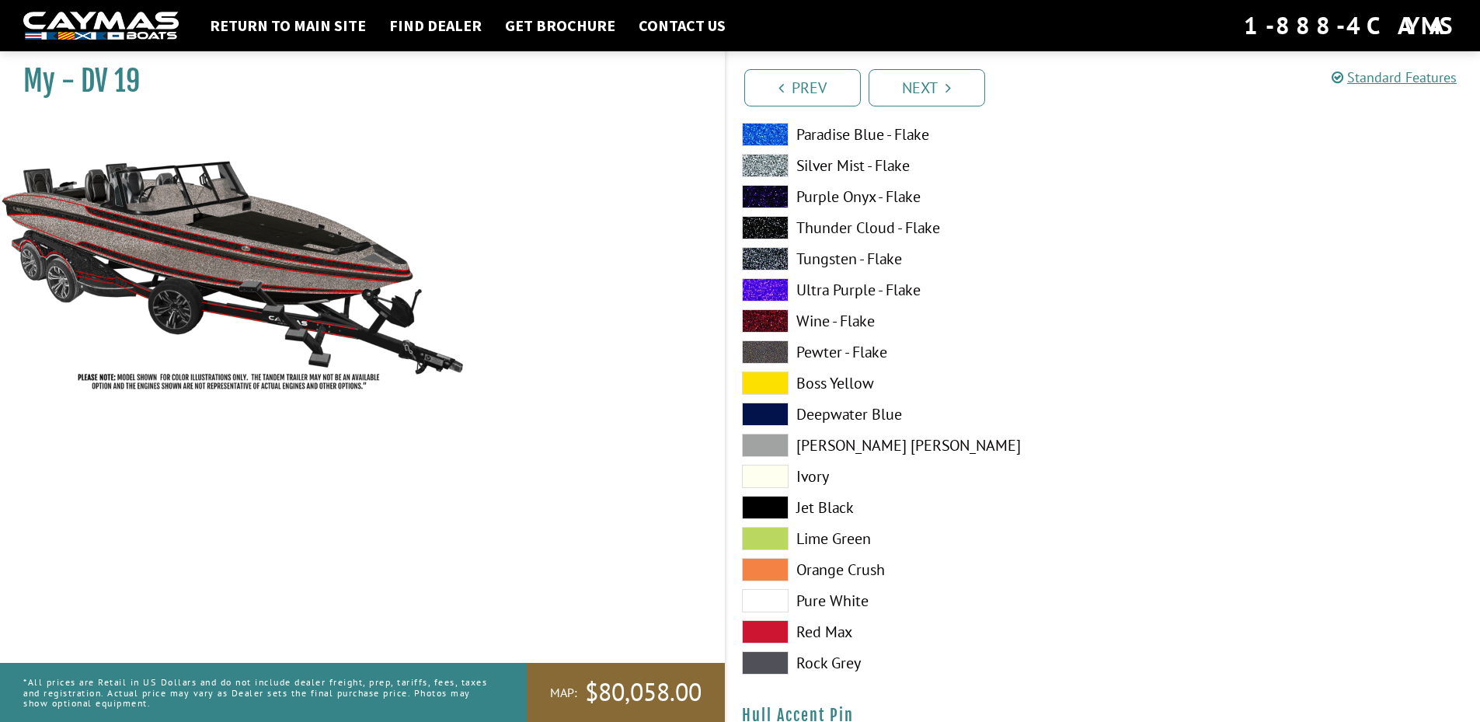
scroll to position [4429, 0]
